Goal: Find specific page/section: Find specific page/section

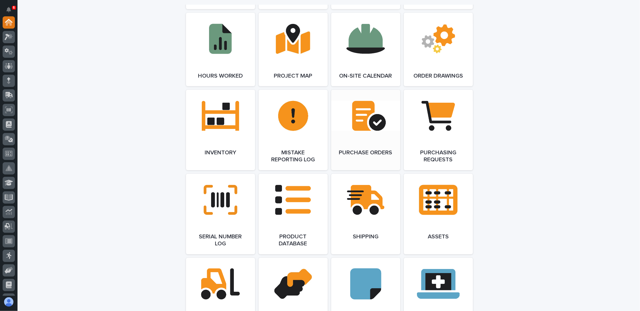
scroll to position [641, 0]
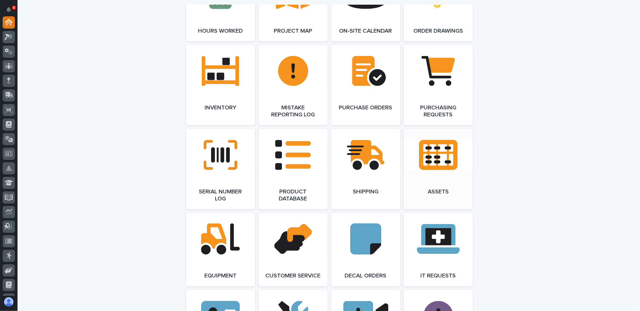
click at [438, 159] on link "Open Link" at bounding box center [438, 169] width 69 height 80
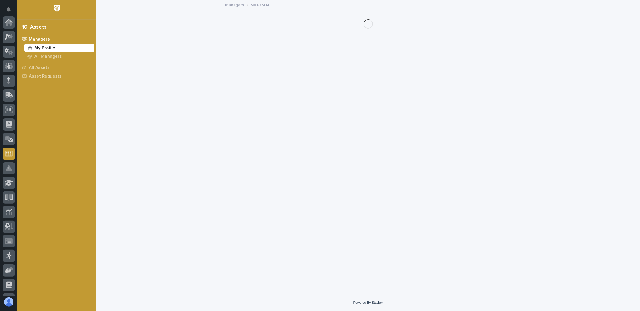
scroll to position [85, 0]
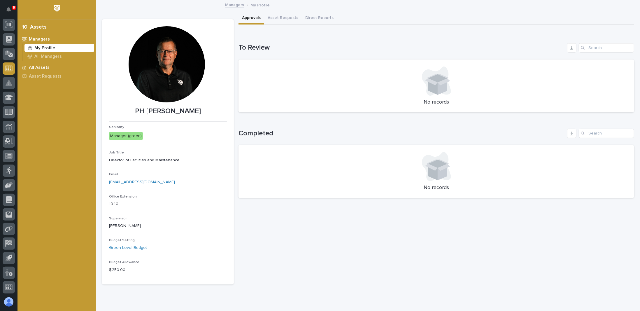
click at [36, 67] on p "All Assets" at bounding box center [39, 67] width 21 height 5
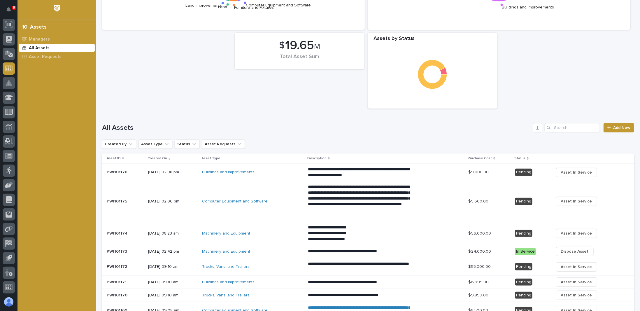
scroll to position [87, 0]
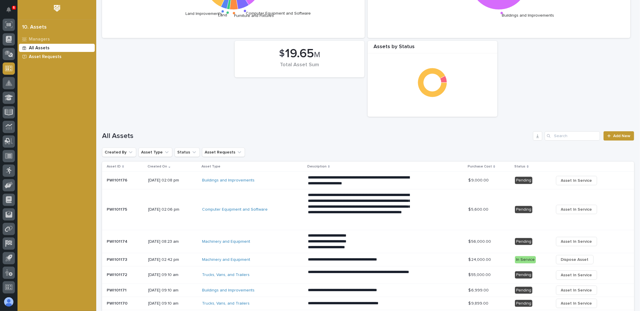
click at [39, 56] on p "Asset Requests" at bounding box center [45, 56] width 33 height 5
